Goal: Information Seeking & Learning: Learn about a topic

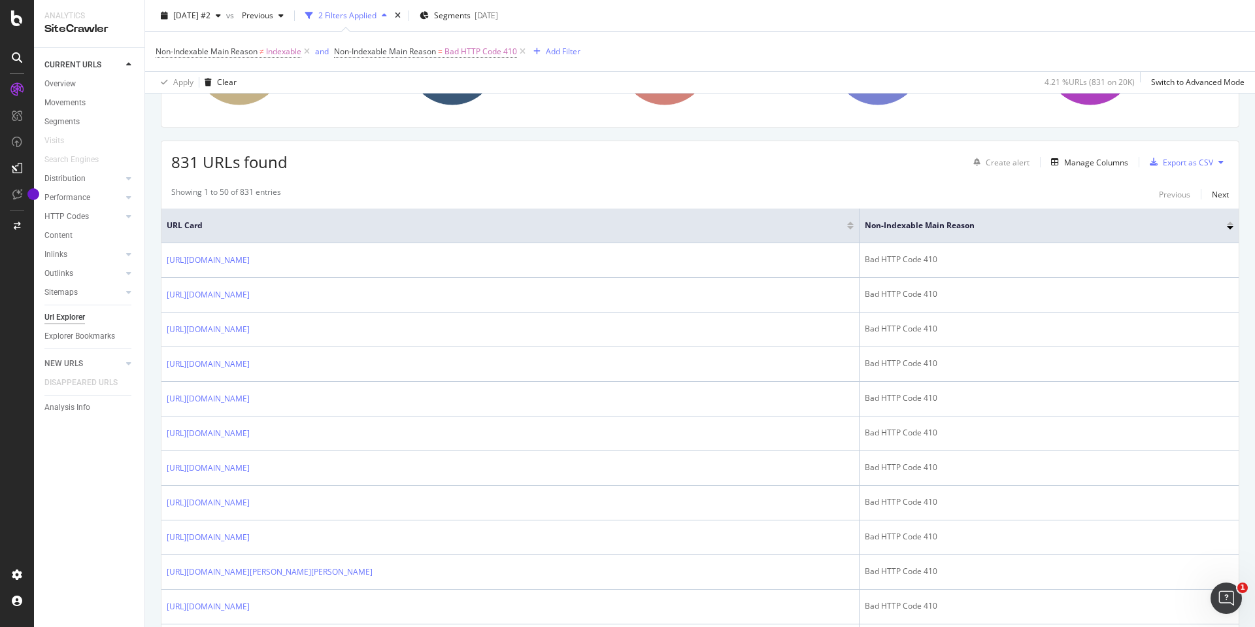
scroll to position [196, 0]
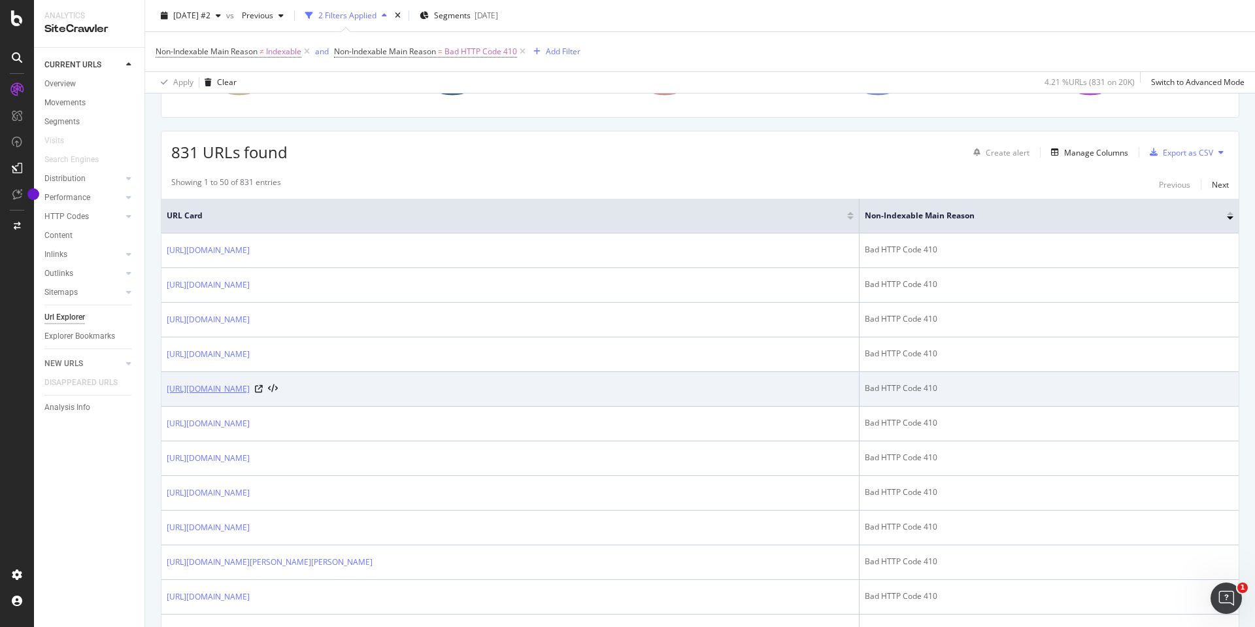
click at [250, 391] on link "[URL][DOMAIN_NAME]" at bounding box center [208, 388] width 83 height 13
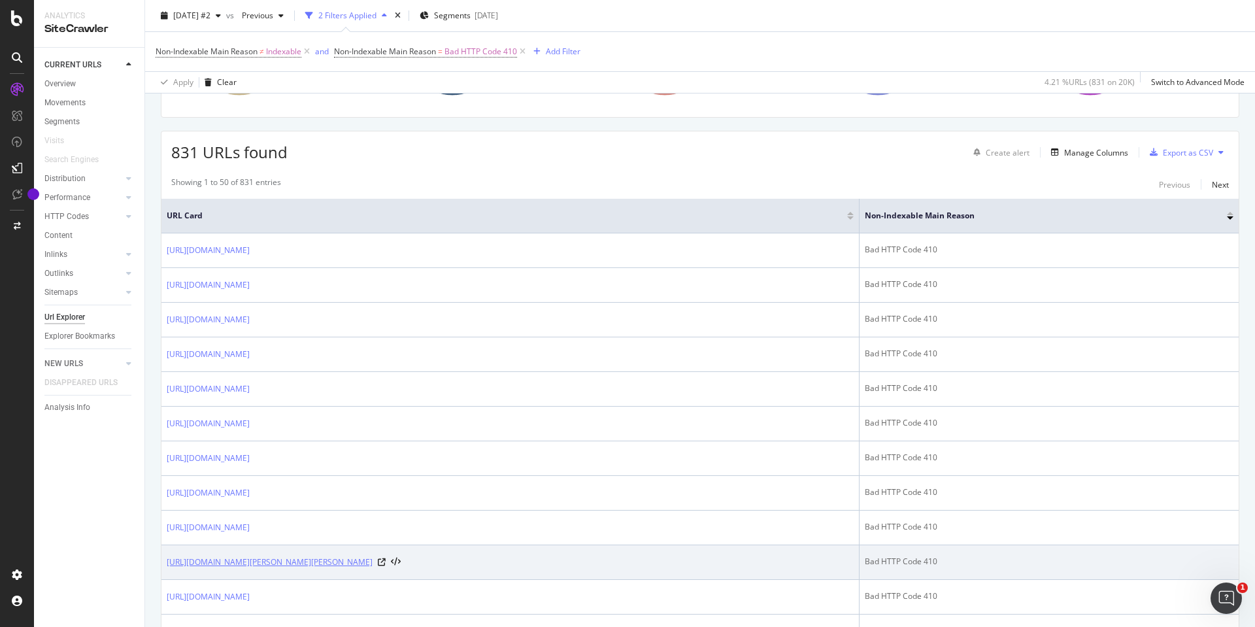
drag, startPoint x: 486, startPoint y: 566, endPoint x: 419, endPoint y: 563, distance: 66.7
click at [401, 563] on div "https://apac.christianlouboutin.com/au_en/miss-jane-leche-lin-leche-1220145F608…" at bounding box center [284, 561] width 234 height 13
copy link "1220145F608.html"
click at [386, 562] on icon at bounding box center [382, 562] width 8 height 8
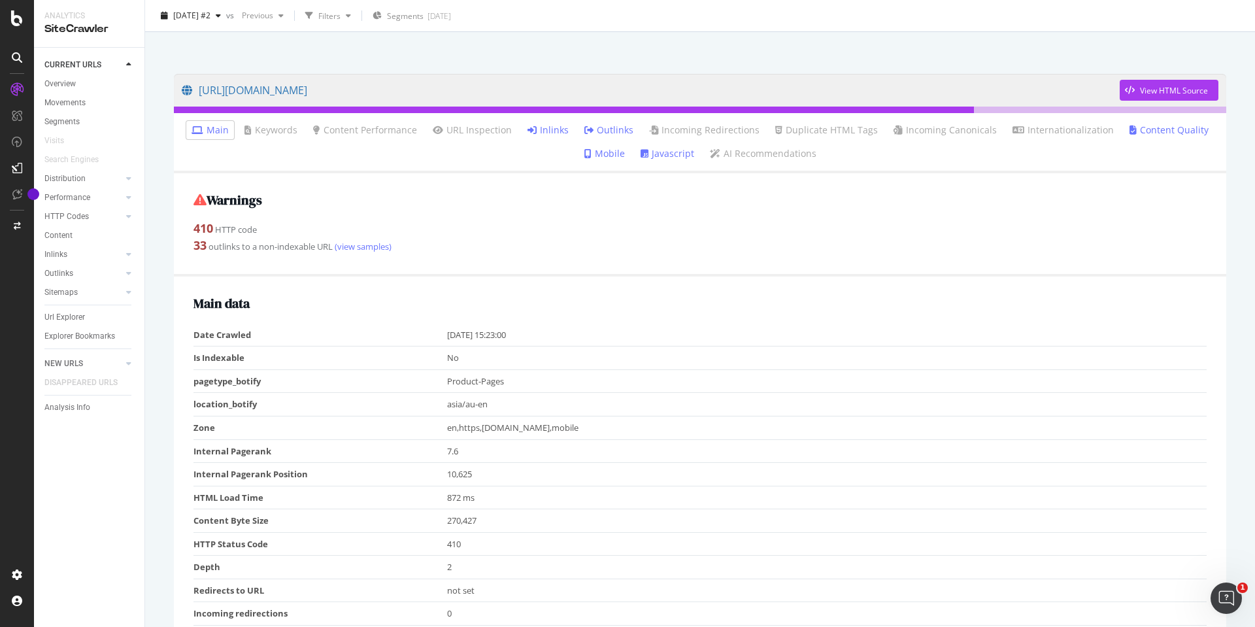
scroll to position [72, 0]
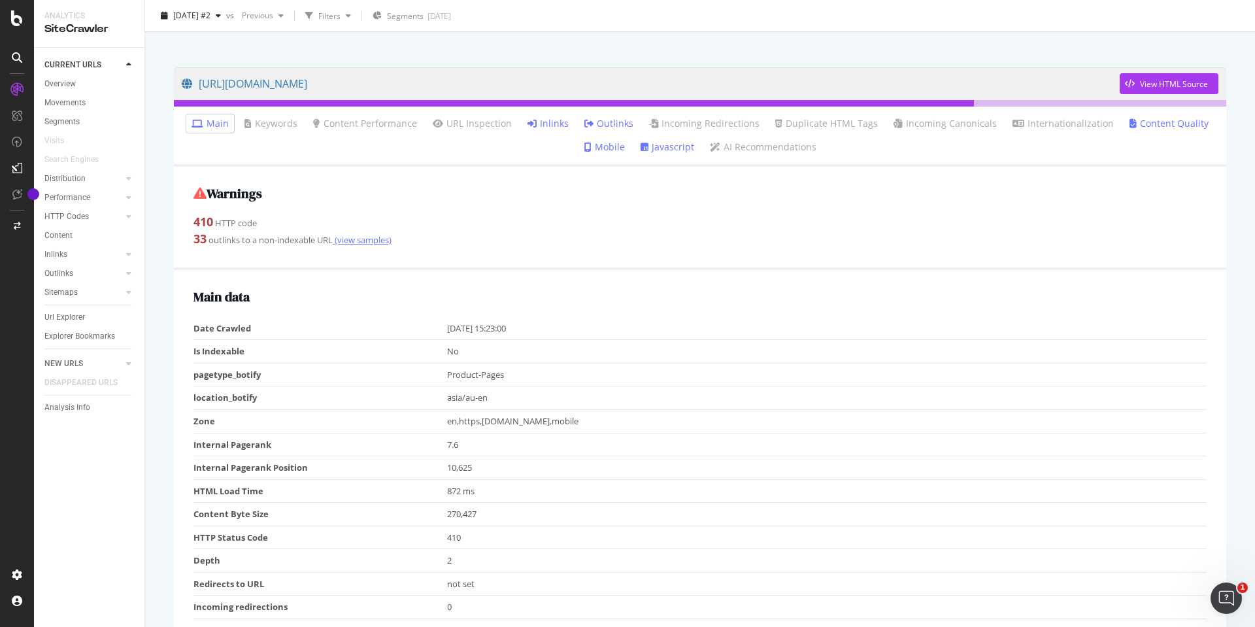
click at [354, 240] on link "(view samples)" at bounding box center [362, 240] width 59 height 12
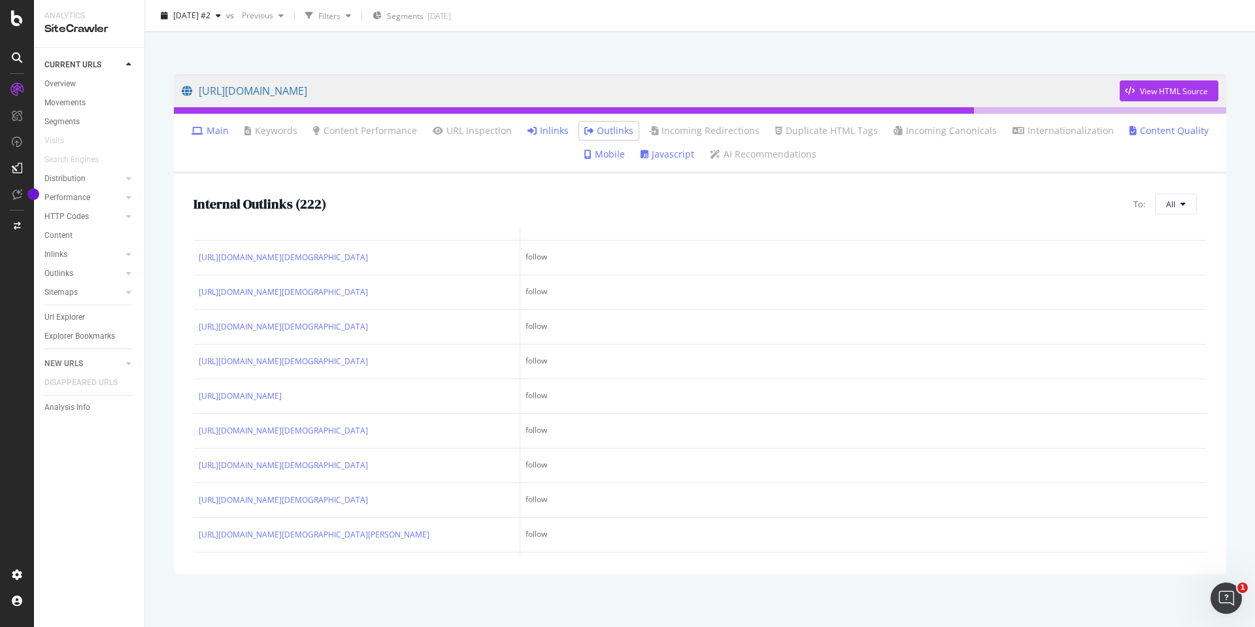
scroll to position [653, 0]
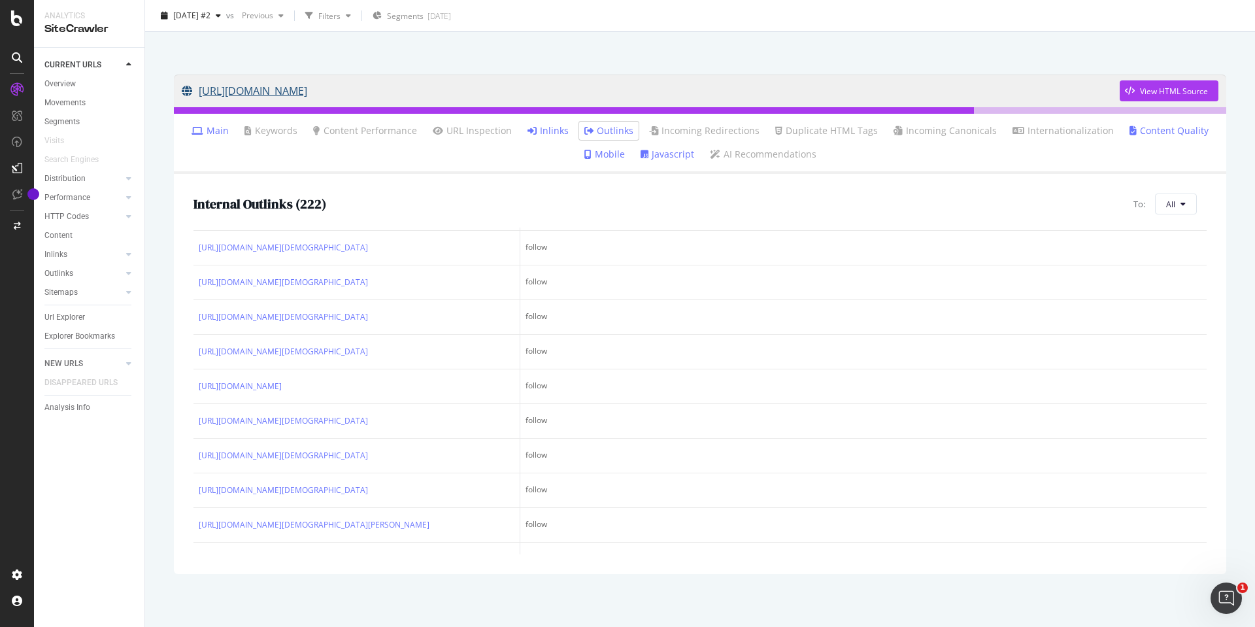
click at [329, 88] on link "[URL][DOMAIN_NAME]" at bounding box center [651, 90] width 938 height 33
